Goal: Task Accomplishment & Management: Complete application form

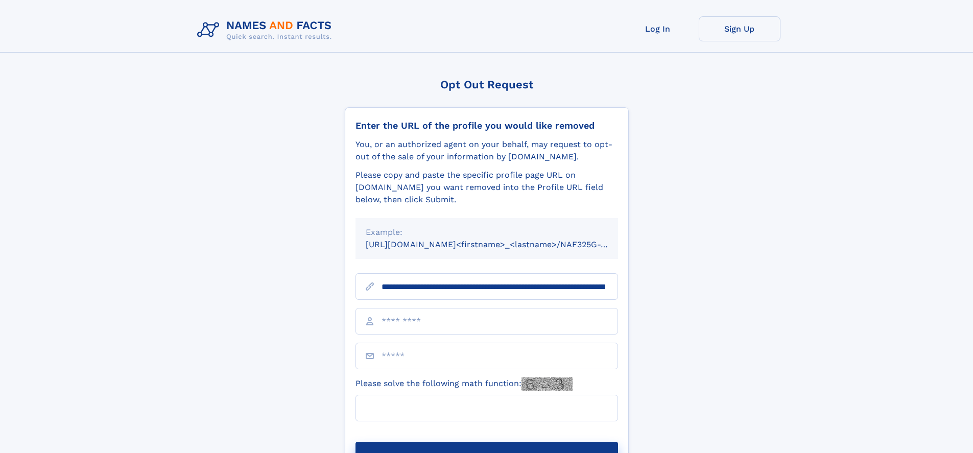
scroll to position [0, 103]
type input "**********"
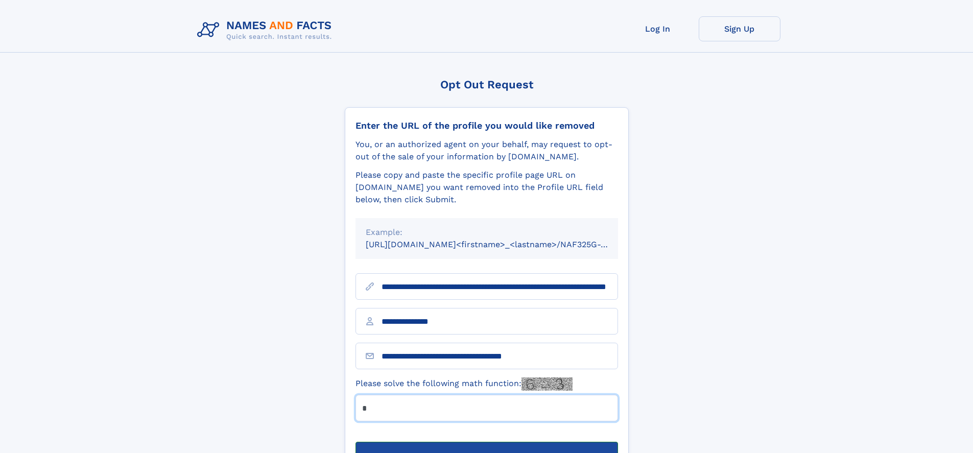
type input "*"
click at [486, 442] on button "Submit Opt Out Request" at bounding box center [486, 458] width 262 height 33
